Goal: Task Accomplishment & Management: Manage account settings

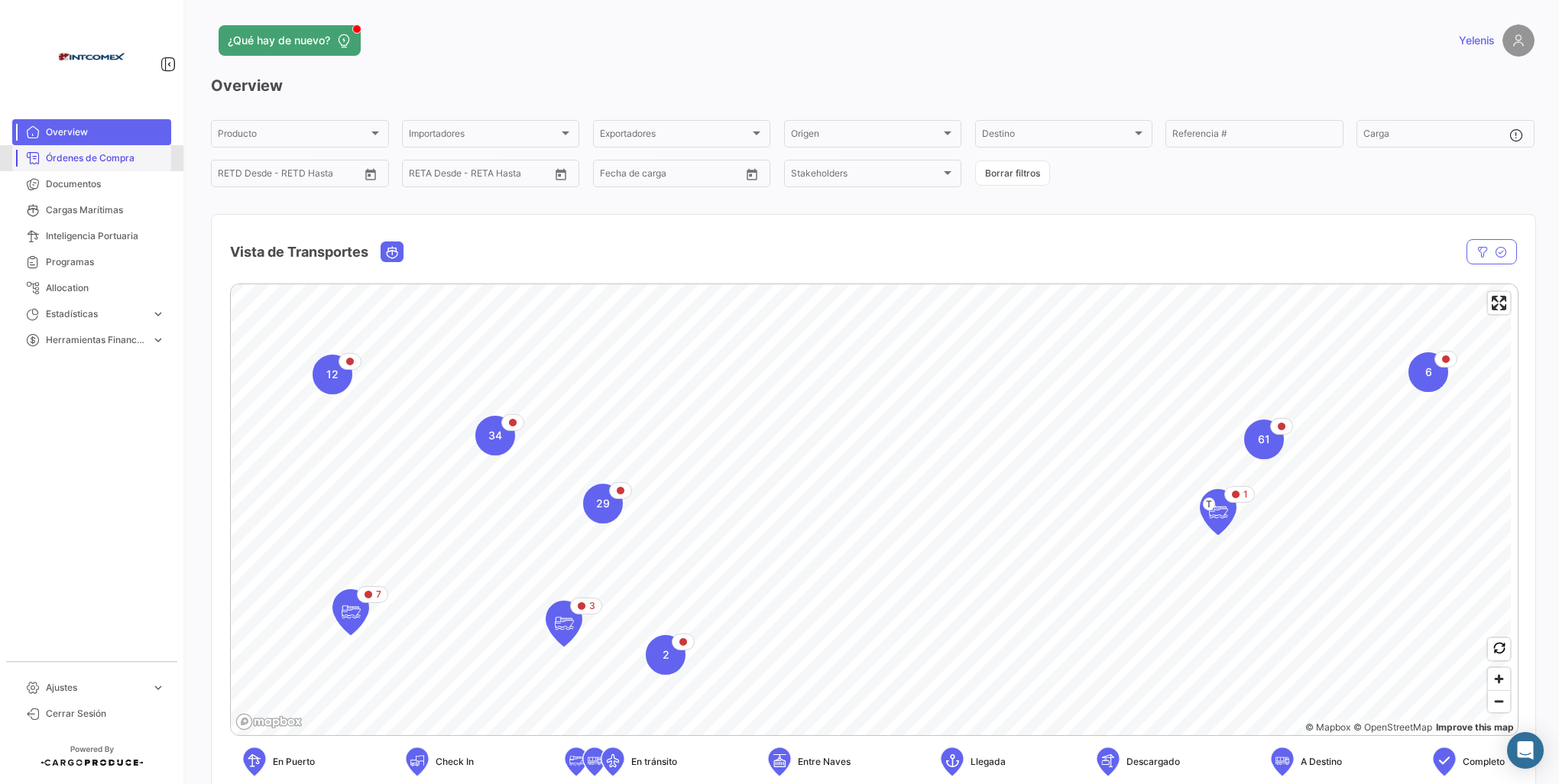
click at [92, 163] on span "Órdenes de Compra" at bounding box center [105, 158] width 119 height 14
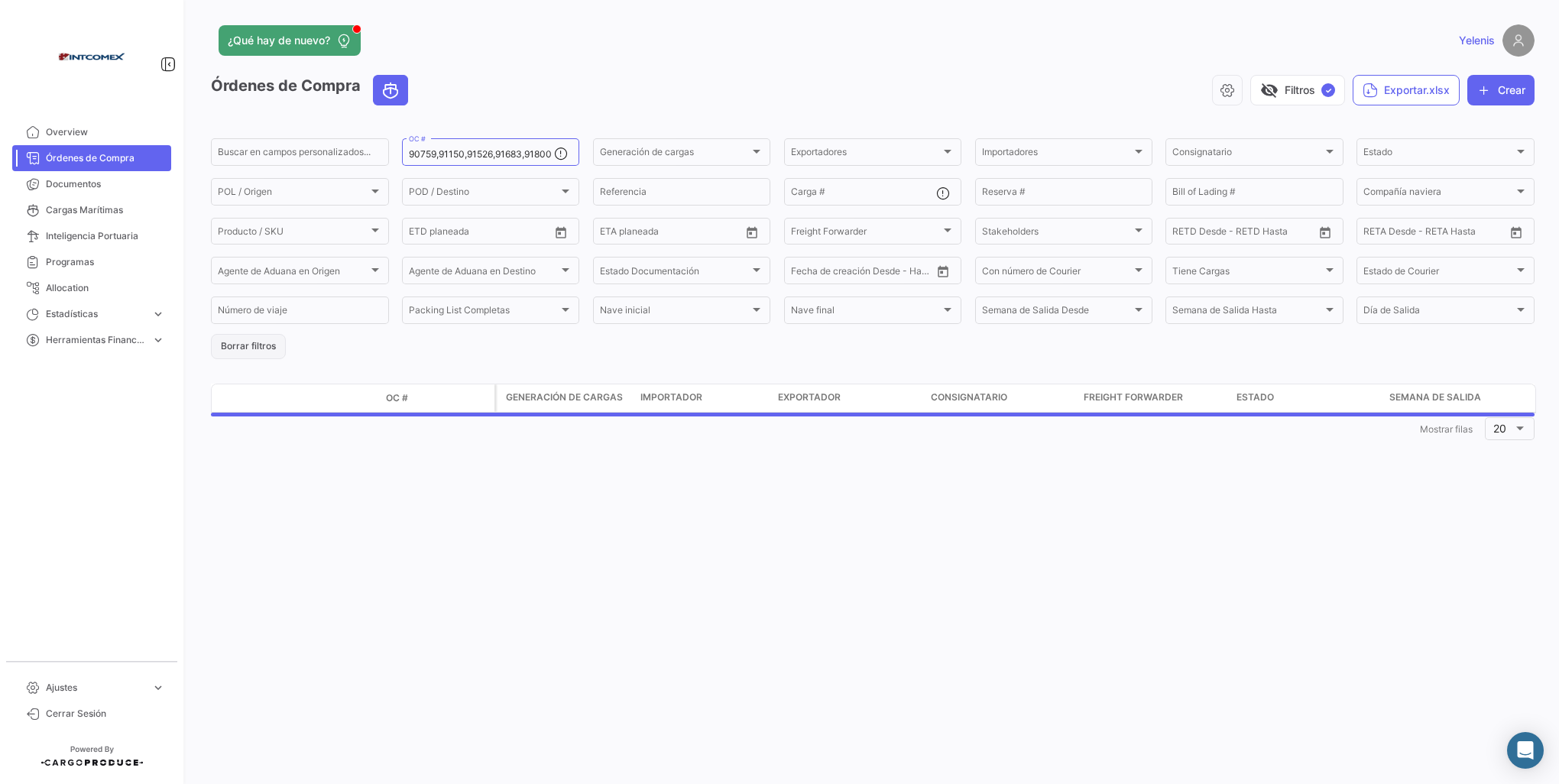
click at [259, 343] on button "Borrar filtros" at bounding box center [248, 347] width 75 height 26
click at [426, 152] on input "OC #" at bounding box center [482, 154] width 146 height 11
paste input "91934"
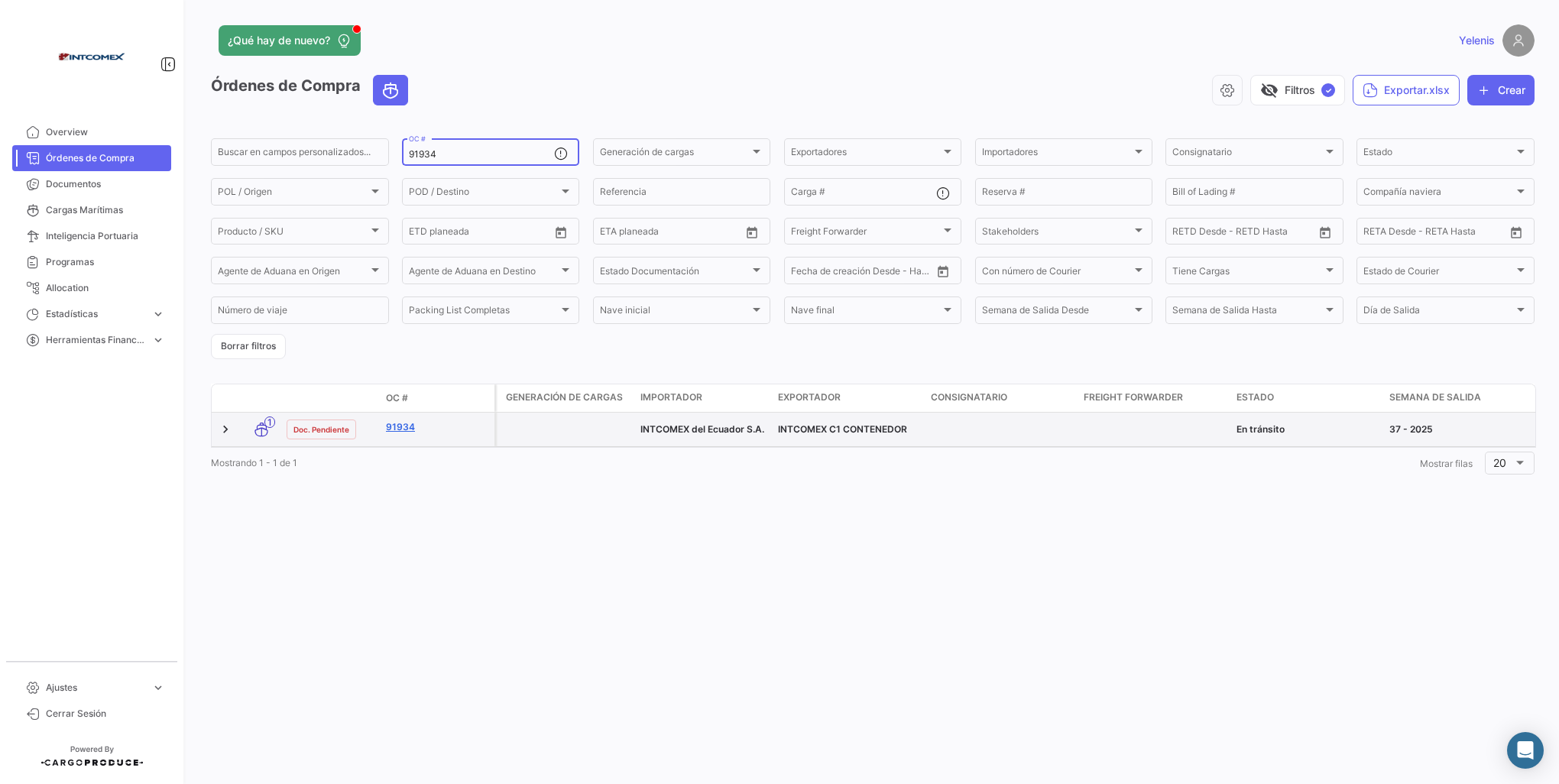
type input "91934"
click at [403, 430] on link "91934" at bounding box center [437, 427] width 102 height 14
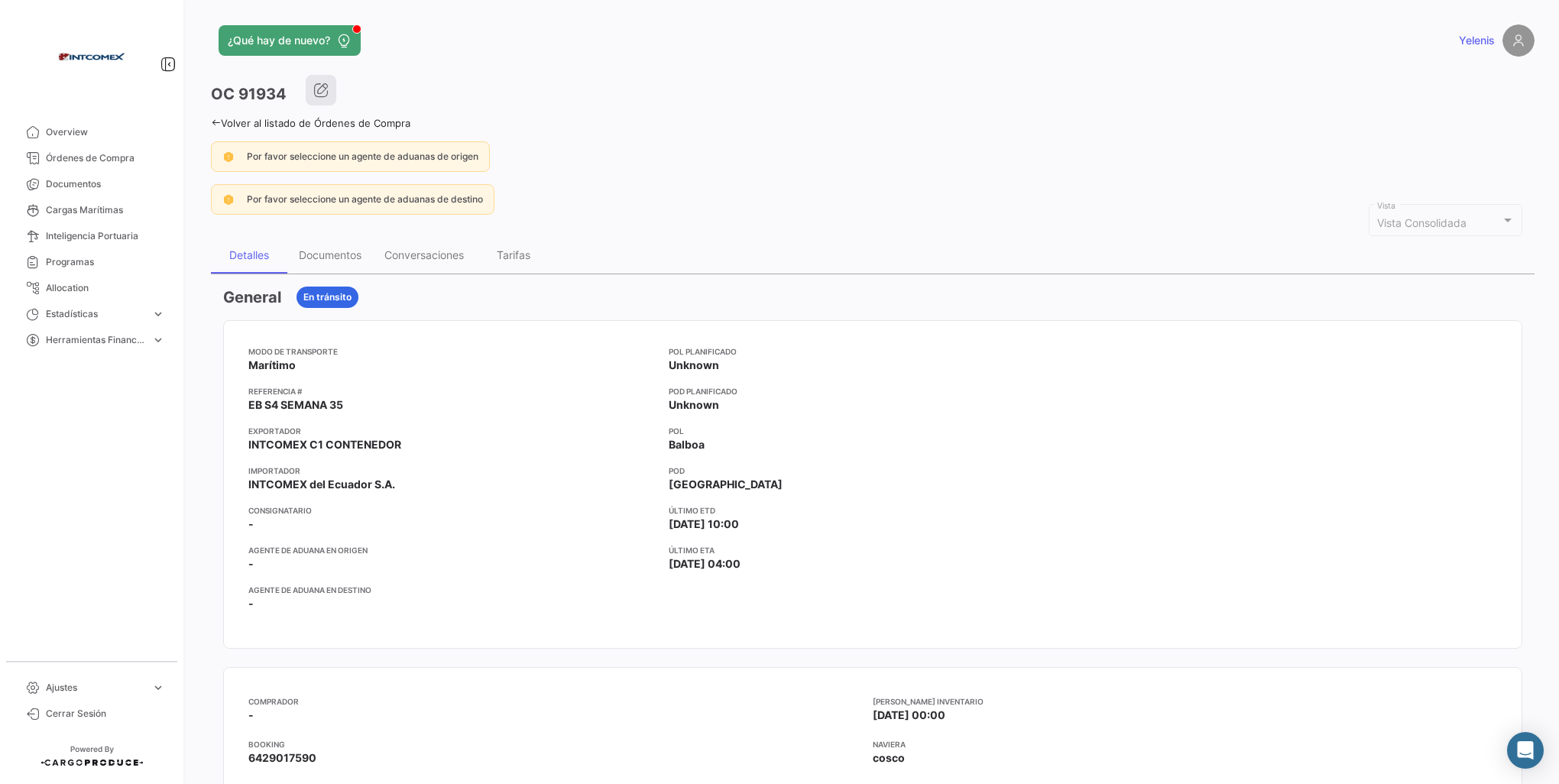
click at [316, 87] on icon "button" at bounding box center [321, 90] width 15 height 15
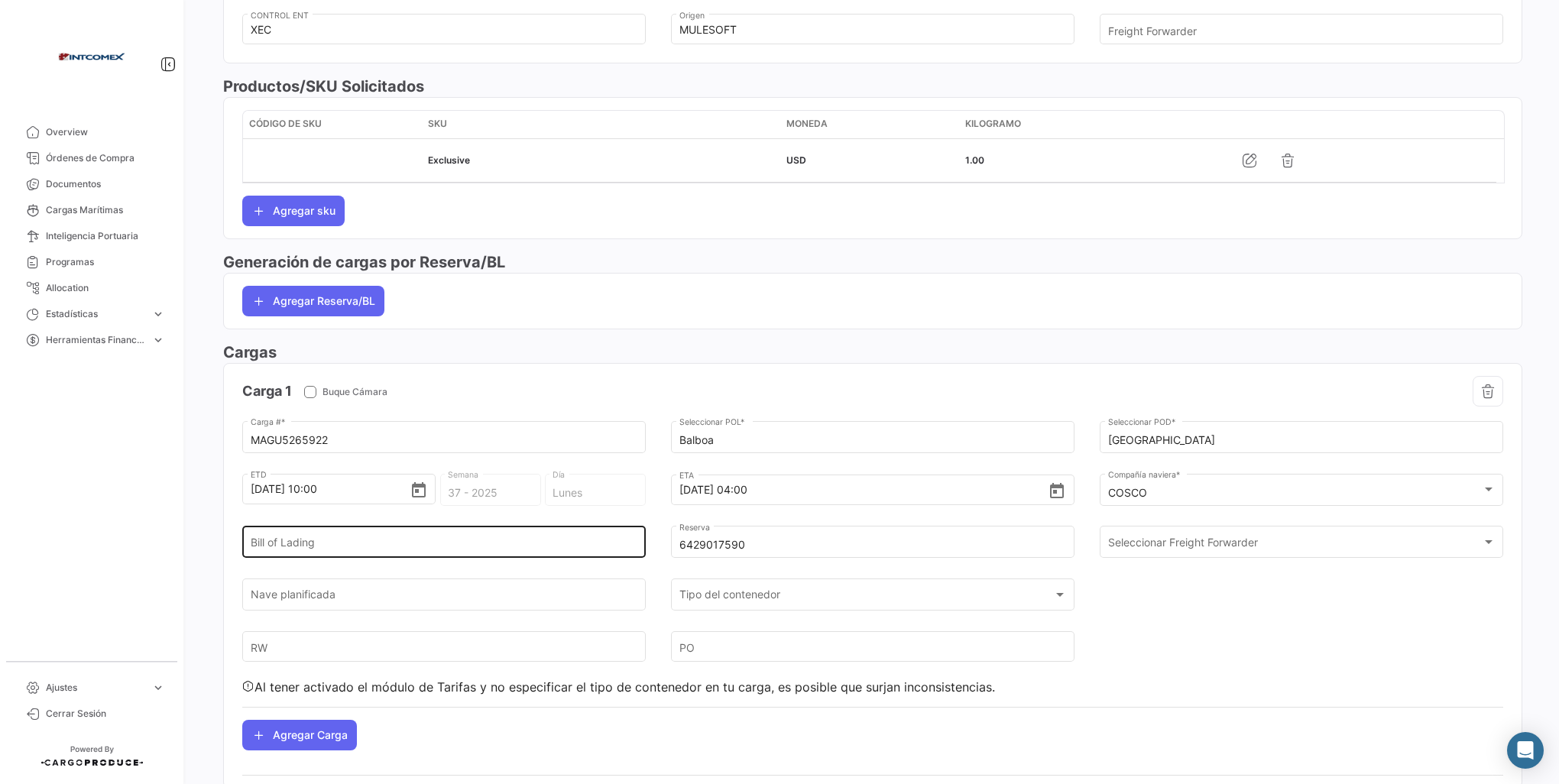
scroll to position [741, 0]
